Goal: Transaction & Acquisition: Purchase product/service

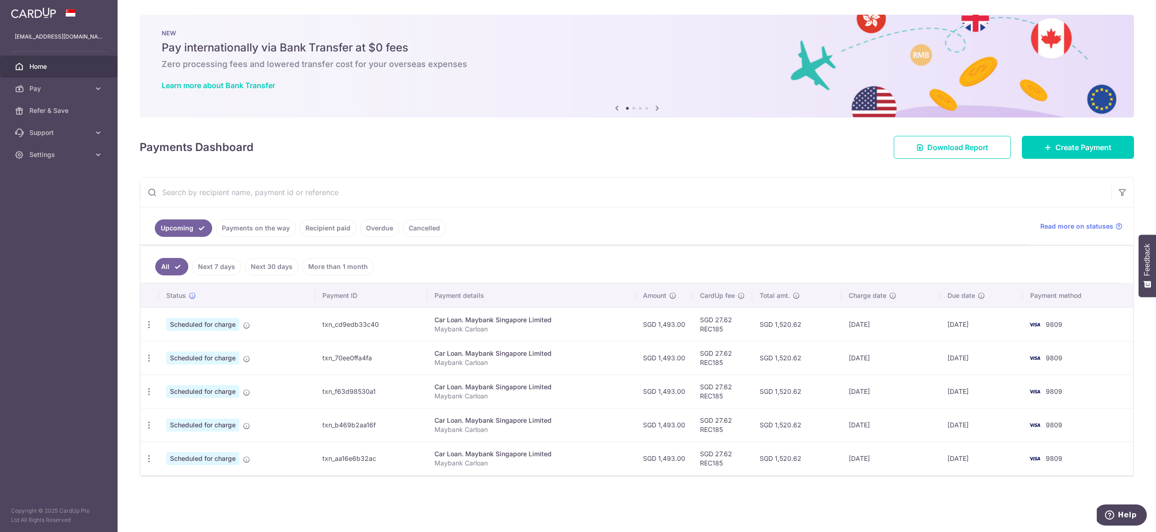
click at [333, 225] on link "Recipient paid" at bounding box center [327, 228] width 57 height 17
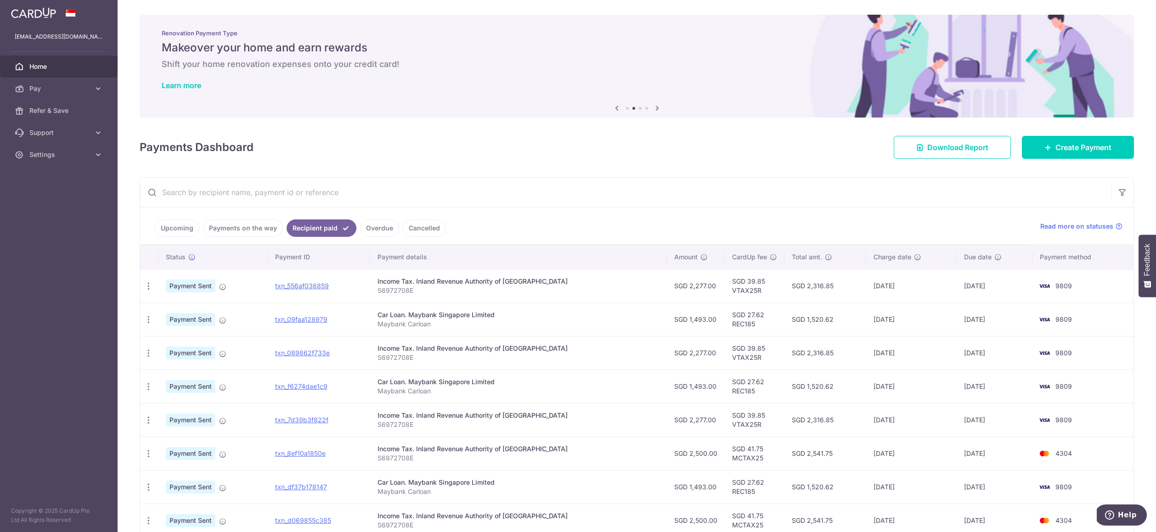
click at [26, 14] on img at bounding box center [33, 12] width 45 height 11
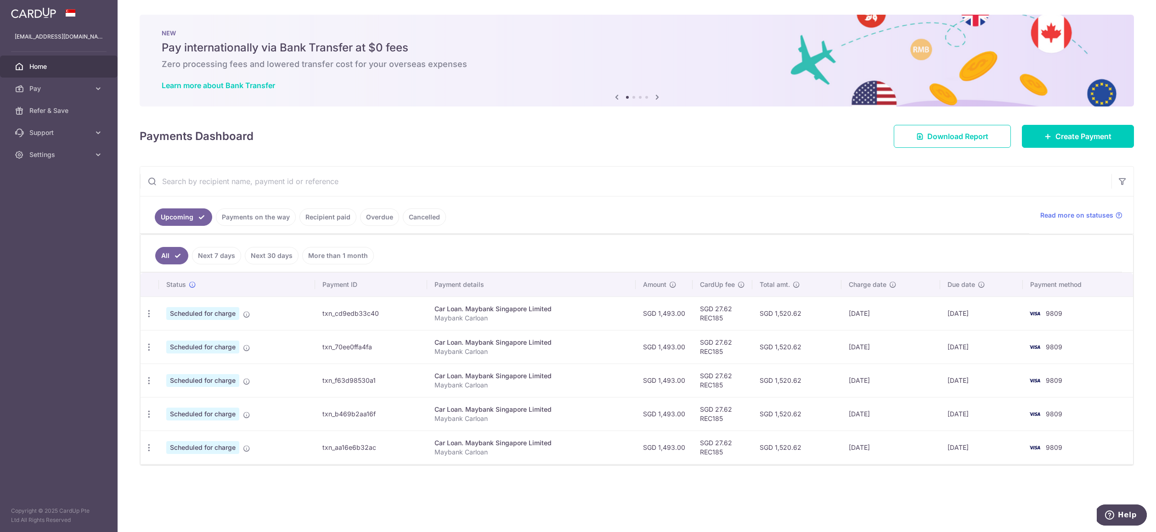
click at [34, 16] on img at bounding box center [33, 12] width 45 height 11
click at [37, 66] on span "Home" at bounding box center [59, 66] width 61 height 9
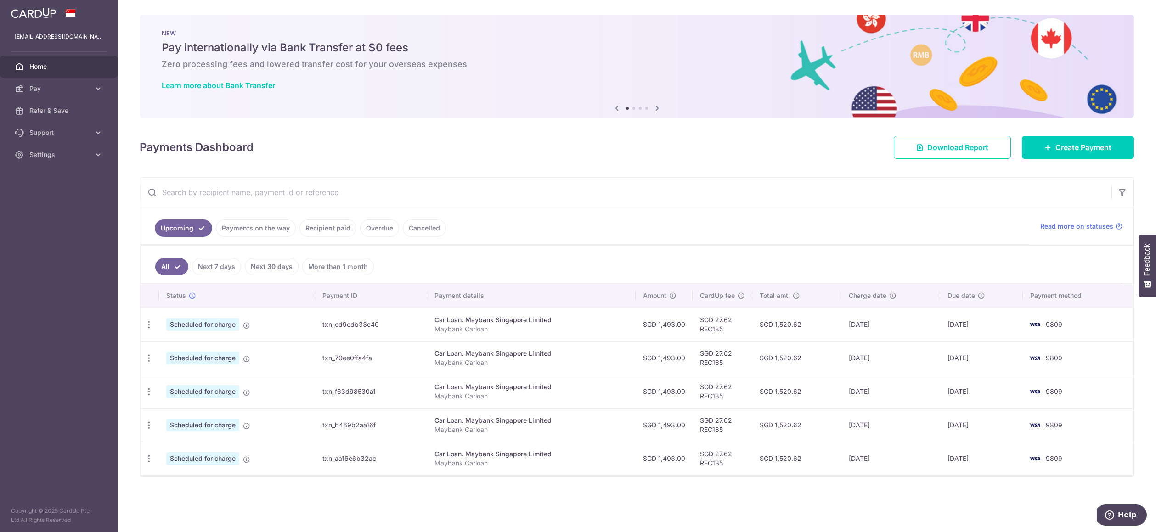
click at [658, 112] on icon at bounding box center [657, 107] width 11 height 11
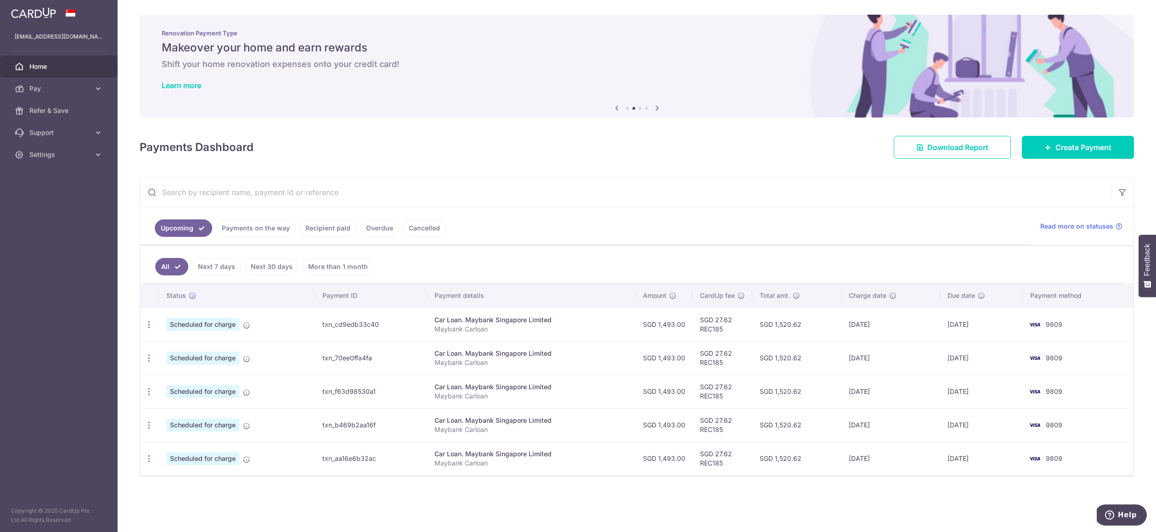
click at [659, 110] on icon at bounding box center [657, 107] width 11 height 11
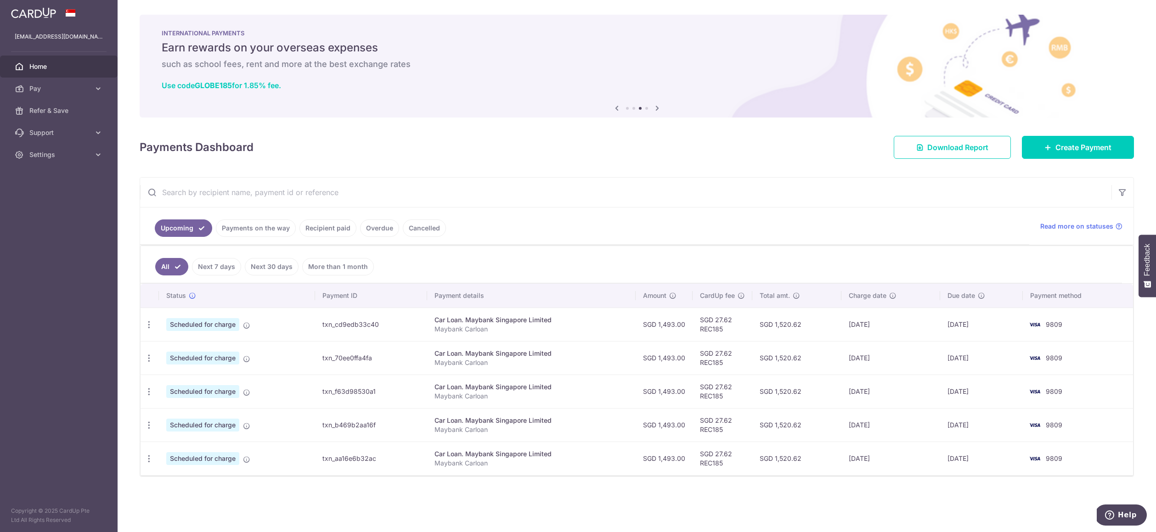
click at [659, 109] on icon at bounding box center [657, 107] width 11 height 11
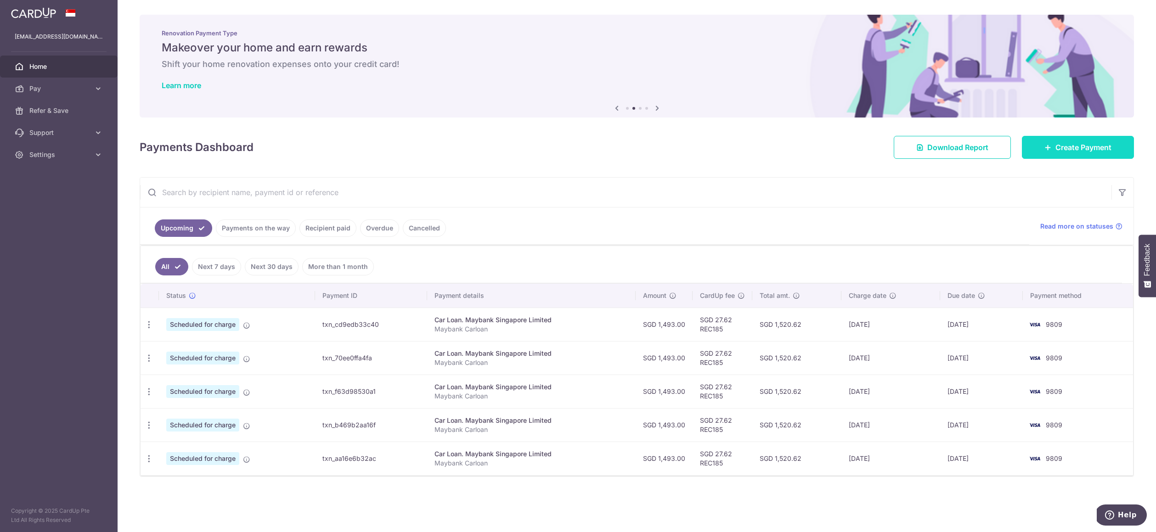
drag, startPoint x: 1058, startPoint y: 143, endPoint x: 1045, endPoint y: 158, distance: 20.5
click at [1058, 144] on span "Create Payment" at bounding box center [1083, 147] width 56 height 11
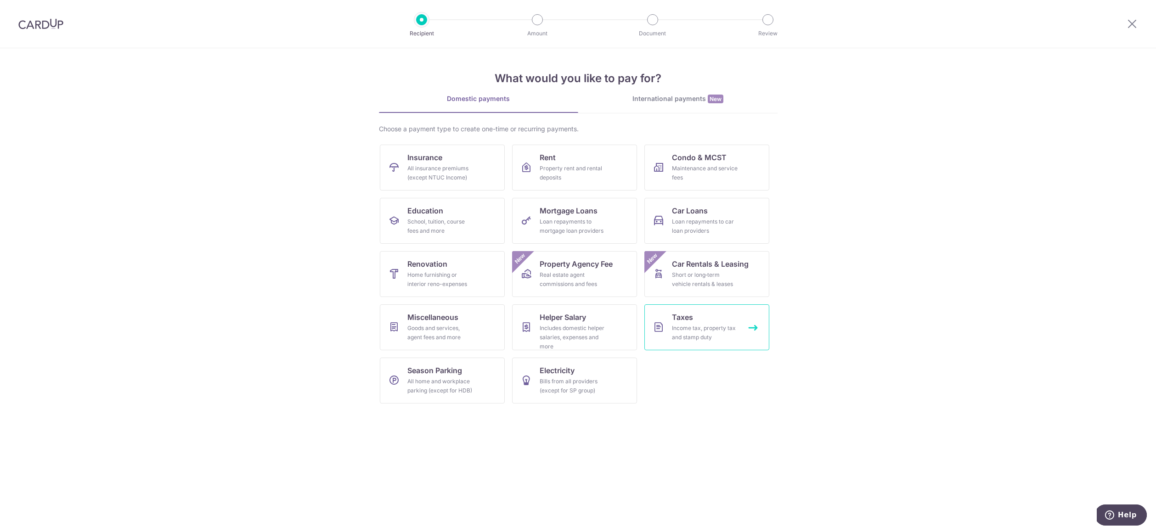
click at [710, 331] on div "Income tax, property tax and stamp duty" at bounding box center [705, 333] width 66 height 18
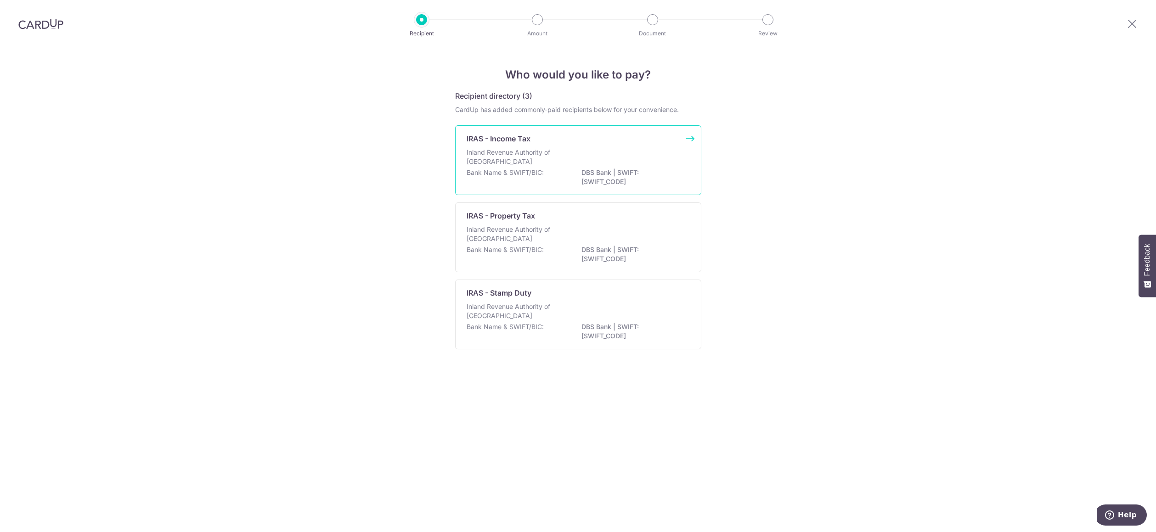
click at [508, 164] on p "Inland Revenue Authority of Singapore" at bounding box center [515, 157] width 97 height 18
